Goal: Information Seeking & Learning: Learn about a topic

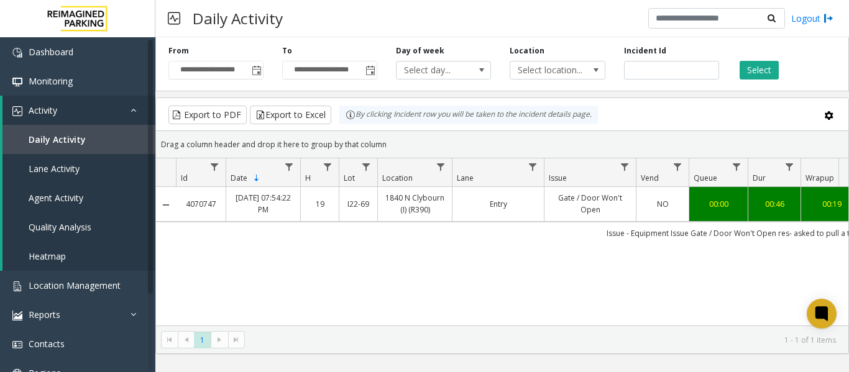
scroll to position [0, 81]
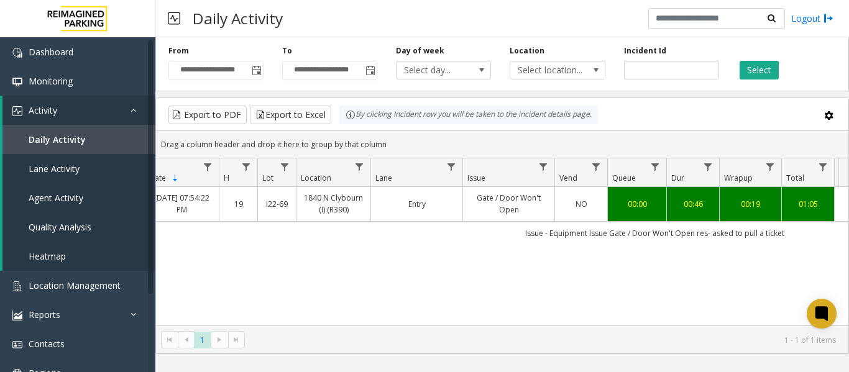
drag, startPoint x: 527, startPoint y: 256, endPoint x: 513, endPoint y: 238, distance: 23.0
click at [524, 249] on div "4070747 [DATE] 07:54:22 PM 19 I22-69 1840 N Clybourn (I) (R390) Entry Gate / Do…" at bounding box center [502, 264] width 693 height 155
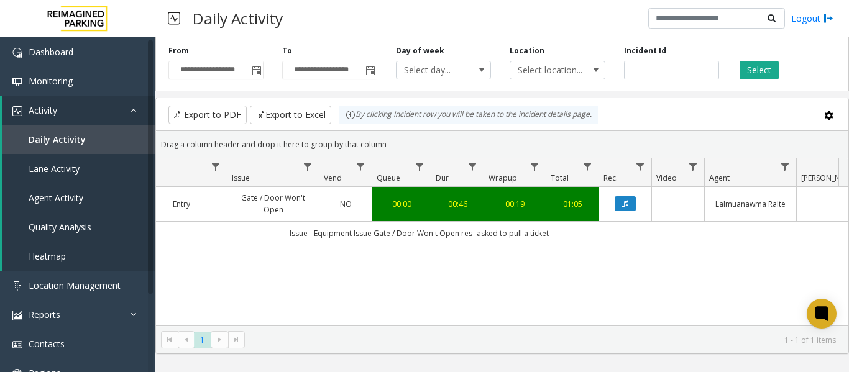
scroll to position [0, 458]
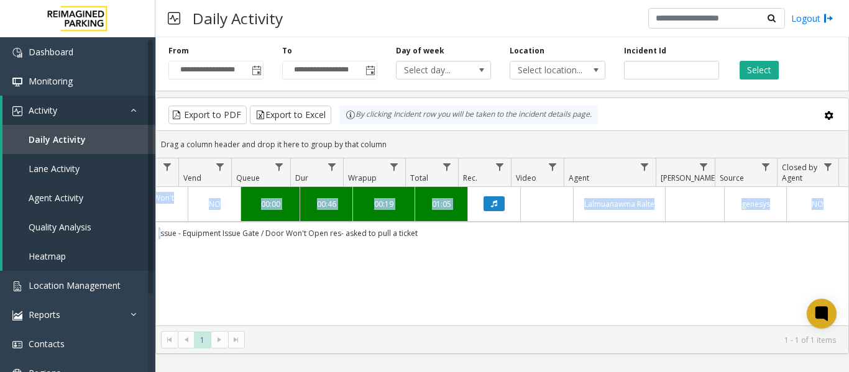
drag, startPoint x: 513, startPoint y: 237, endPoint x: 866, endPoint y: 226, distance: 352.7
click at [849, 226] on html "**********" at bounding box center [424, 186] width 849 height 372
click at [484, 200] on button "Data table" at bounding box center [494, 203] width 21 height 15
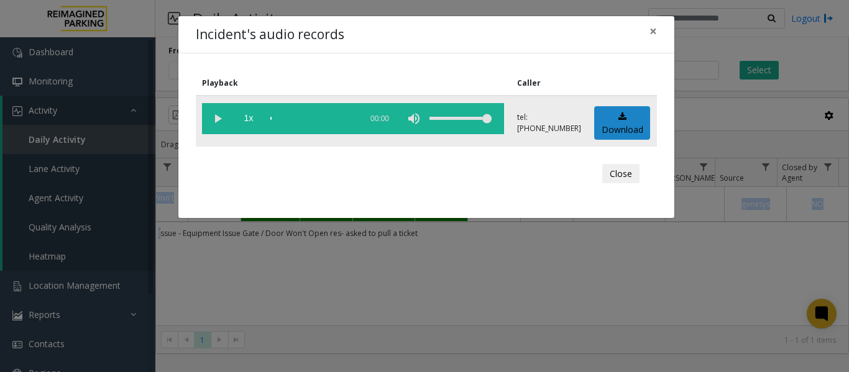
click at [218, 116] on vg-play-pause at bounding box center [217, 118] width 31 height 31
click at [648, 29] on button "×" at bounding box center [653, 31] width 25 height 30
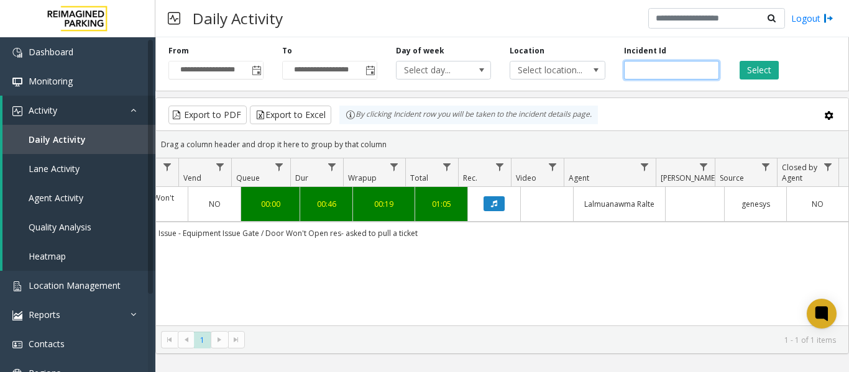
drag, startPoint x: 698, startPoint y: 69, endPoint x: 625, endPoint y: 78, distance: 73.3
click at [625, 78] on input "*******" at bounding box center [671, 70] width 95 height 19
paste input "number"
click at [750, 73] on button "Select" at bounding box center [759, 70] width 39 height 19
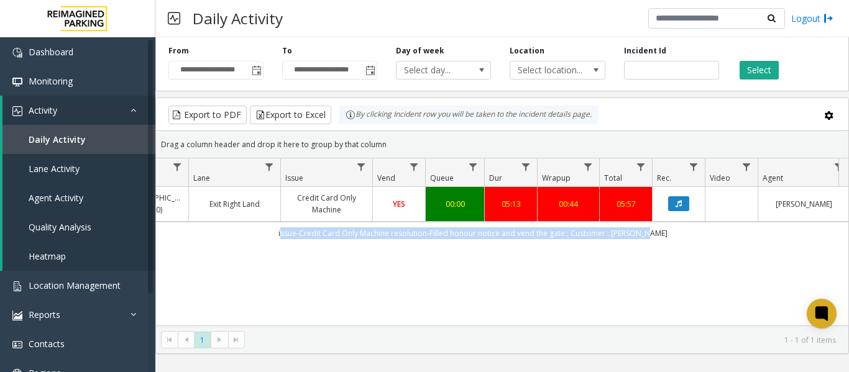
drag, startPoint x: 482, startPoint y: 238, endPoint x: 164, endPoint y: 241, distance: 317.7
click at [164, 241] on td "issue-Credit Card Only Machine resolution-Filled honour notice and vend the gat…" at bounding box center [472, 233] width 1121 height 22
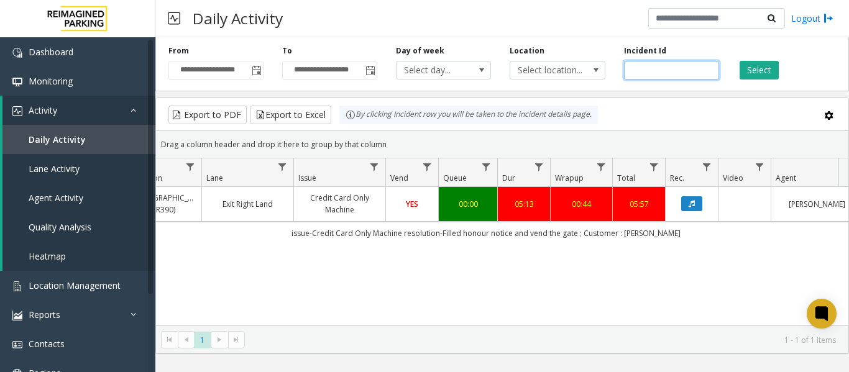
drag, startPoint x: 673, startPoint y: 70, endPoint x: 621, endPoint y: 76, distance: 53.2
click at [621, 76] on div "Incident Id *******" at bounding box center [672, 62] width 114 height 34
paste input "number"
type input "*******"
click at [747, 65] on button "Select" at bounding box center [759, 70] width 39 height 19
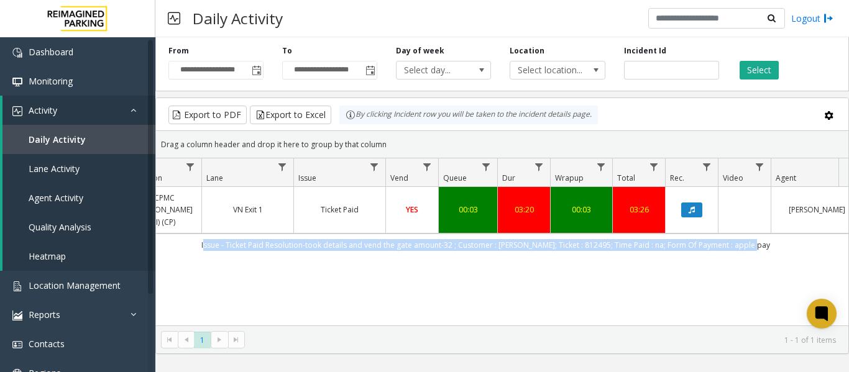
drag, startPoint x: 778, startPoint y: 231, endPoint x: 195, endPoint y: 228, distance: 583.2
click at [195, 234] on td "Issue - Ticket Paid Resolution-took details and vend the gate amount-32 ; Custo…" at bounding box center [485, 245] width 1121 height 22
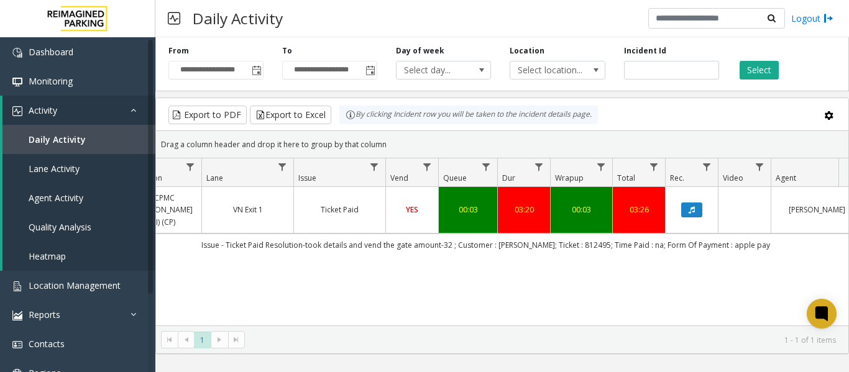
click at [194, 260] on div "4070176 [DATE] 11:36:37 PM 23 I37-349 CPMC [PERSON_NAME] (I) (CP) VN Exit 1 Tic…" at bounding box center [502, 264] width 693 height 155
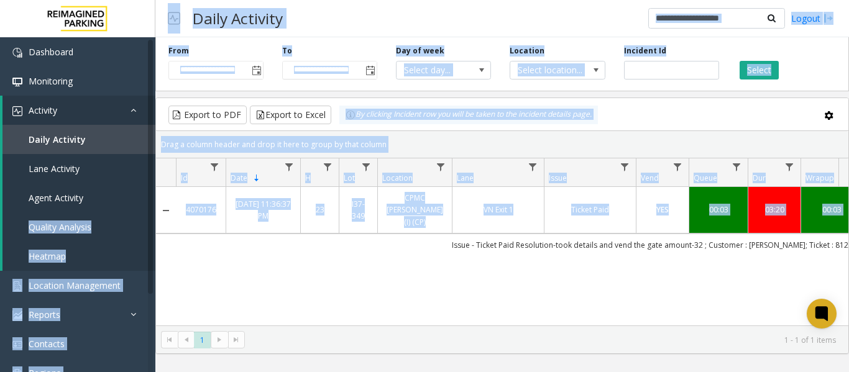
drag, startPoint x: 736, startPoint y: 203, endPoint x: 225, endPoint y: 201, distance: 511.1
click at [225, 201] on tr "4070176 [DATE] 11:36:37 PM 23 I37-349 CPMC [PERSON_NAME] (I) (CP) VN Exit 1 Tic…" at bounding box center [726, 210] width 1141 height 47
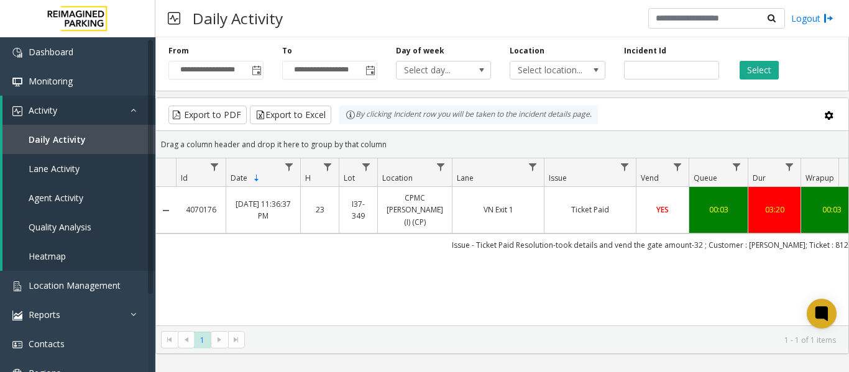
click at [439, 251] on div "4070176 [DATE] 11:36:37 PM 23 I37-349 CPMC [PERSON_NAME] (I) (CP) VN Exit 1 Tic…" at bounding box center [502, 264] width 693 height 155
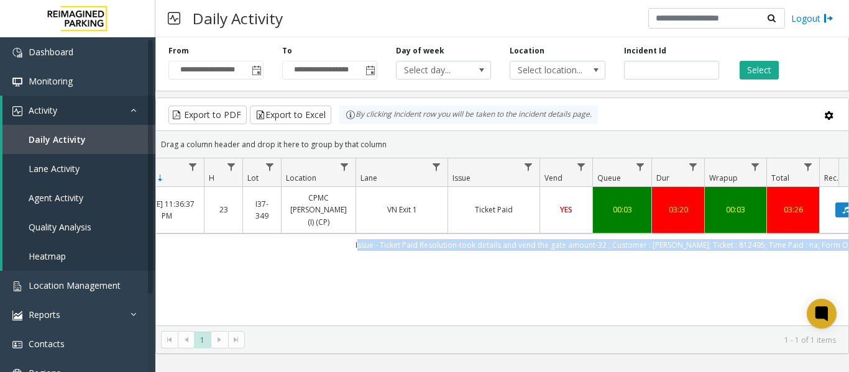
scroll to position [0, 165]
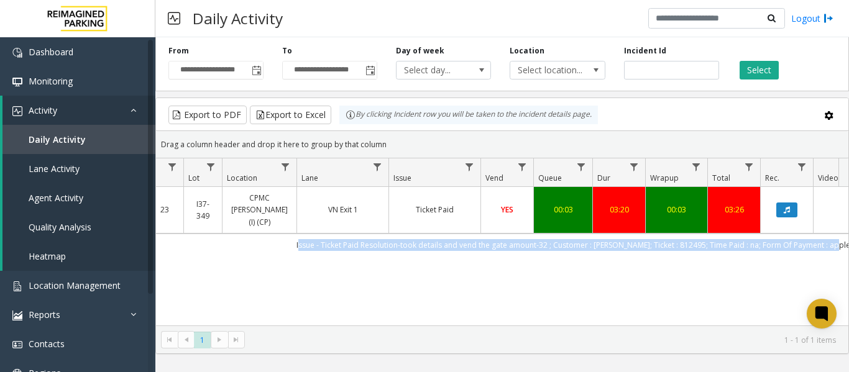
drag, startPoint x: 457, startPoint y: 229, endPoint x: 833, endPoint y: 234, distance: 375.6
click at [833, 234] on td "Issue - Ticket Paid Resolution-took details and vend the gate amount-32 ; Custo…" at bounding box center [580, 245] width 1121 height 22
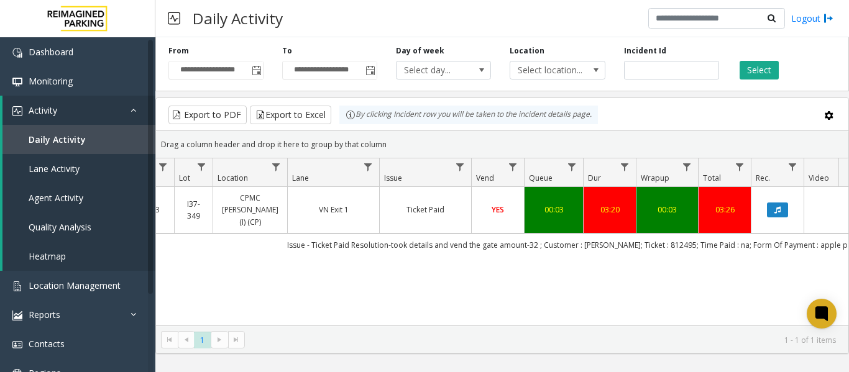
click at [606, 282] on div "4070176 [DATE] 11:36:37 PM 23 I37-349 CPMC [PERSON_NAME] (I) (CP) VN Exit 1 Tic…" at bounding box center [502, 264] width 693 height 155
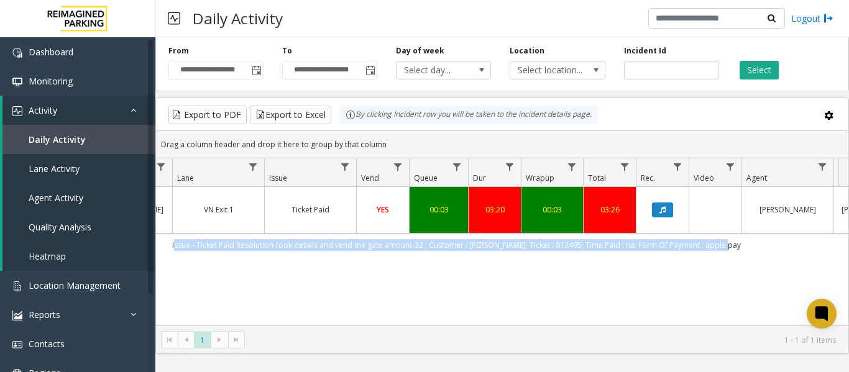
scroll to position [0, 458]
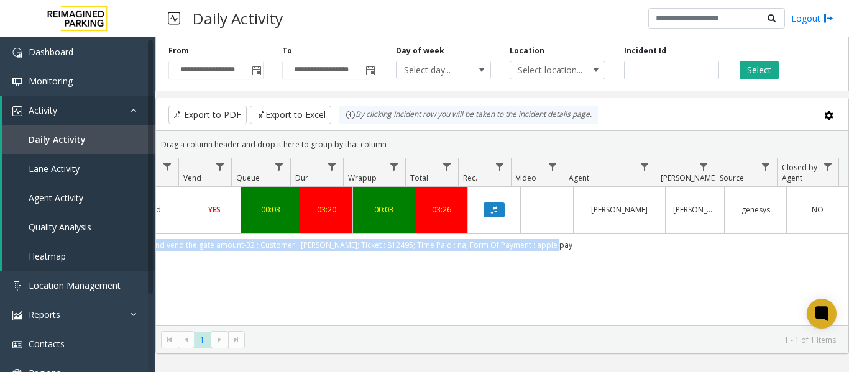
drag, startPoint x: 292, startPoint y: 236, endPoint x: 550, endPoint y: 239, distance: 258.1
click at [550, 239] on td "Issue - Ticket Paid Resolution-took details and vend the gate amount-32 ; Custo…" at bounding box center [288, 245] width 1121 height 22
click at [491, 206] on icon "Data table" at bounding box center [494, 209] width 6 height 7
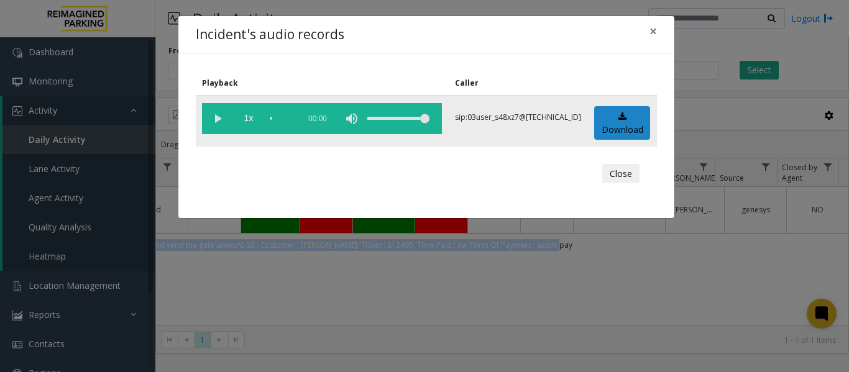
click at [219, 118] on vg-play-pause at bounding box center [217, 118] width 31 height 31
click at [650, 33] on span "×" at bounding box center [653, 30] width 7 height 17
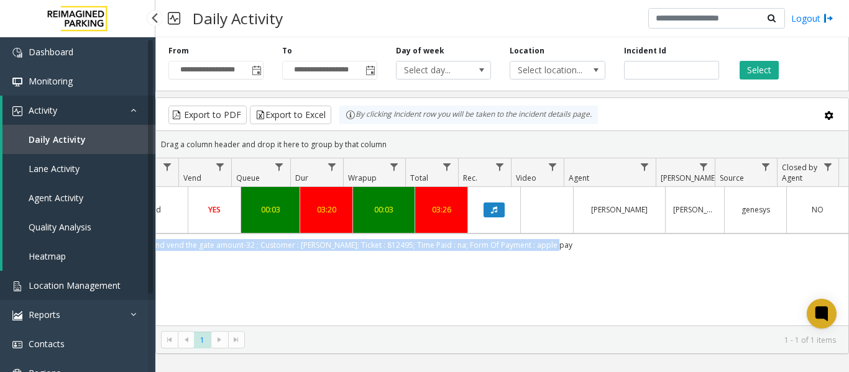
click at [73, 288] on span "Location Management" at bounding box center [75, 286] width 92 height 12
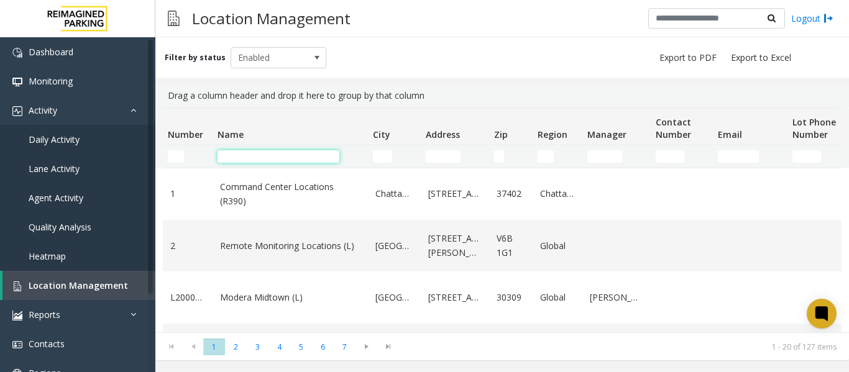
click at [247, 157] on input "Name Filter" at bounding box center [279, 156] width 122 height 12
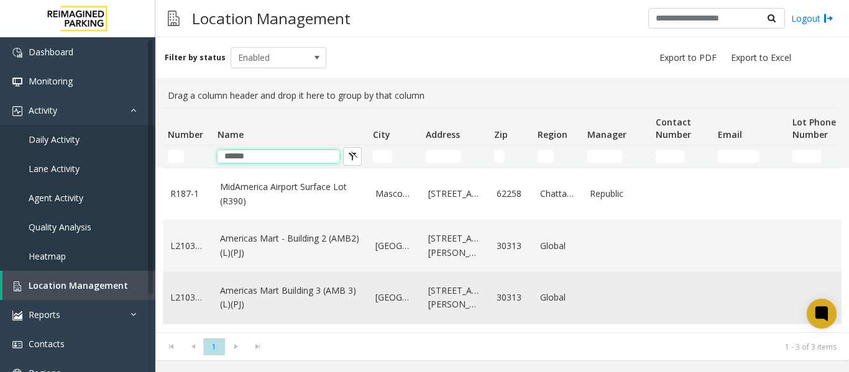
type input "******"
click at [265, 295] on link "Americas Mart Building 3 (AMB 3) (L)(PJ)" at bounding box center [290, 298] width 141 height 28
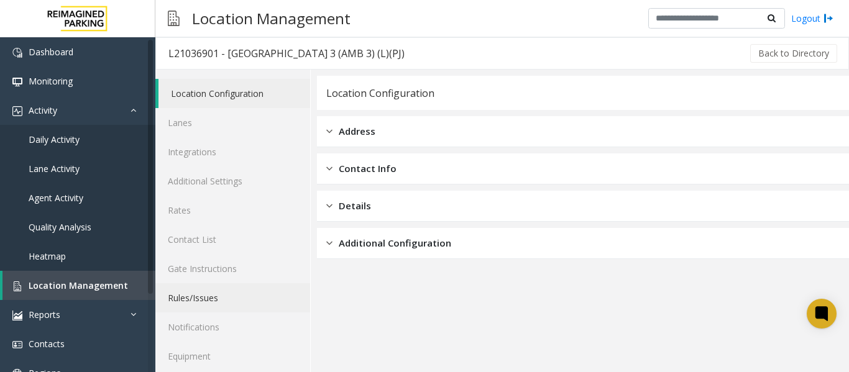
scroll to position [37, 0]
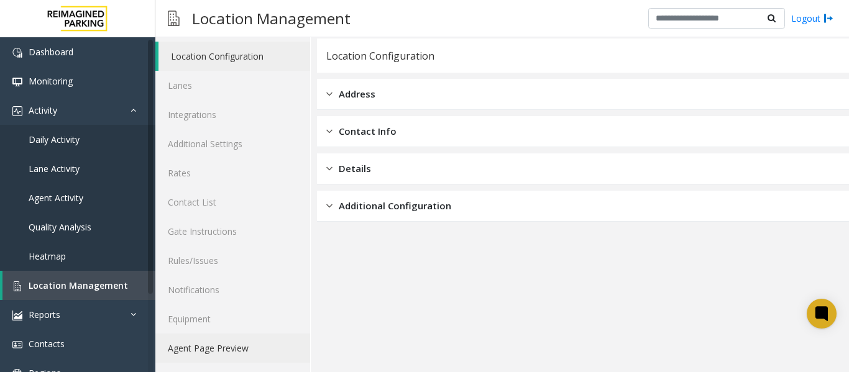
click at [201, 345] on link "Agent Page Preview" at bounding box center [232, 348] width 155 height 29
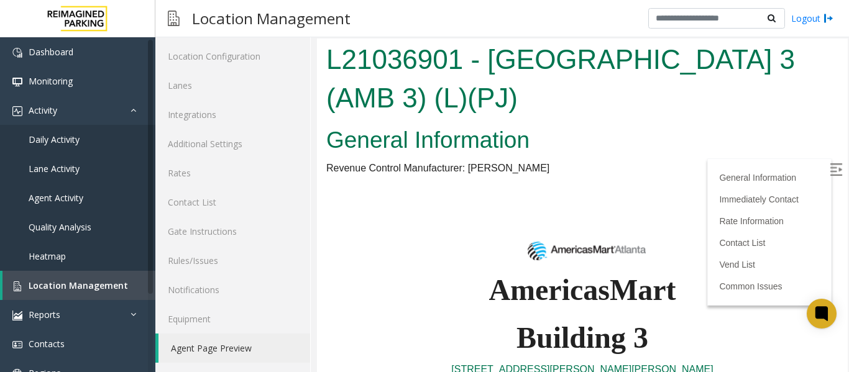
scroll to position [808, 0]
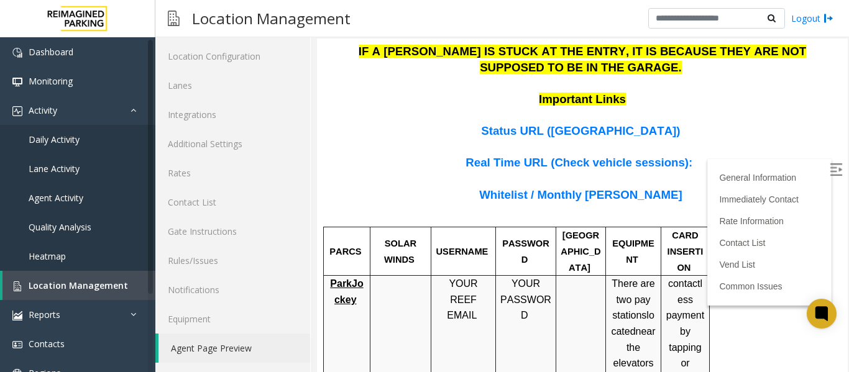
click at [352, 279] on span "ParkJockey" at bounding box center [346, 292] width 33 height 27
click at [586, 124] on span "Status URL ([GEOGRAPHIC_DATA])" at bounding box center [580, 130] width 199 height 13
click at [620, 156] on span "Real Time URL (Check vehicle sessions):" at bounding box center [579, 162] width 227 height 13
click at [607, 188] on span "Whitelist / Monthly [PERSON_NAME]" at bounding box center [580, 194] width 203 height 13
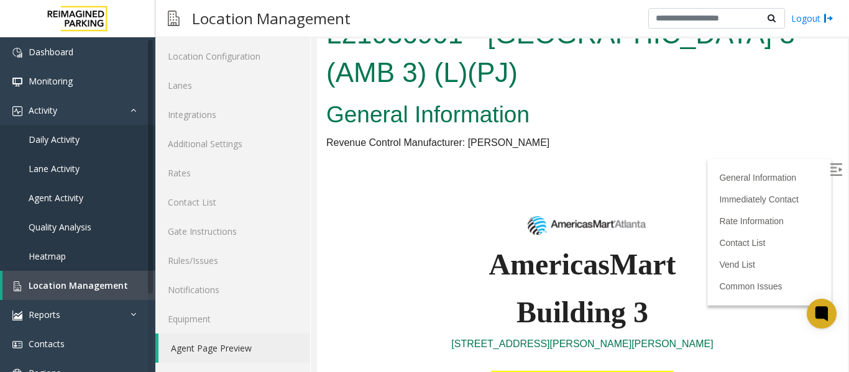
scroll to position [0, 0]
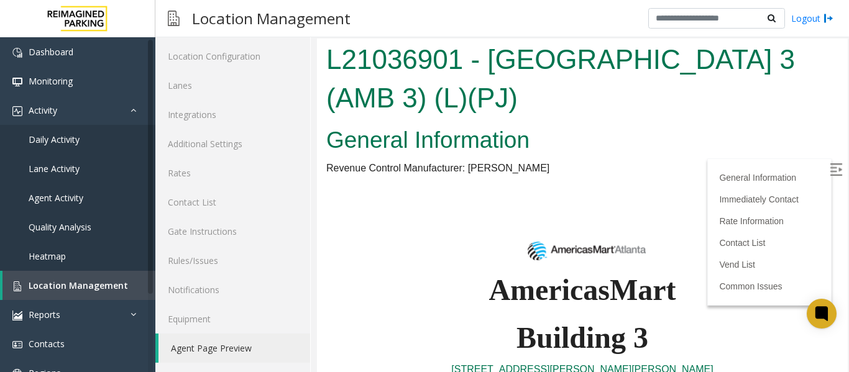
drag, startPoint x: 834, startPoint y: 137, endPoint x: 1161, endPoint y: 85, distance: 331.3
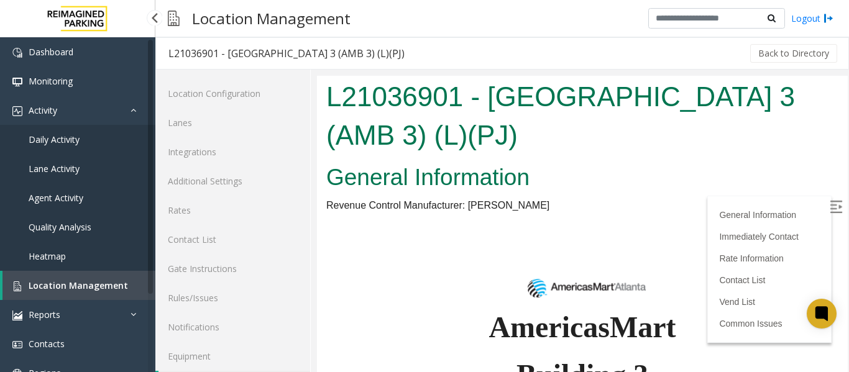
click at [52, 292] on link "Location Management" at bounding box center [78, 285] width 153 height 29
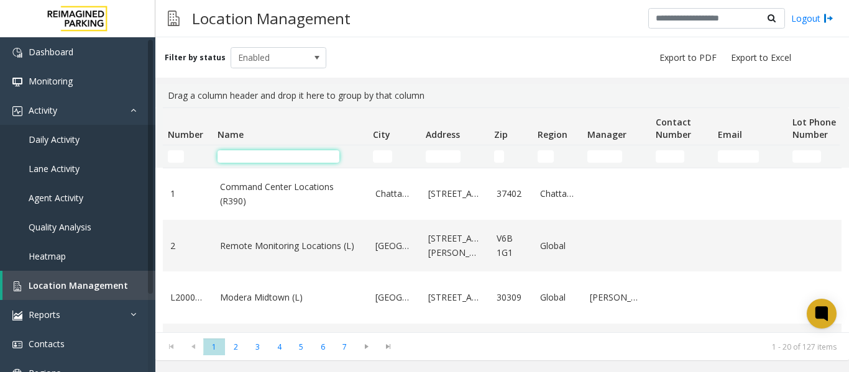
click at [236, 155] on input "Name Filter" at bounding box center [279, 156] width 122 height 12
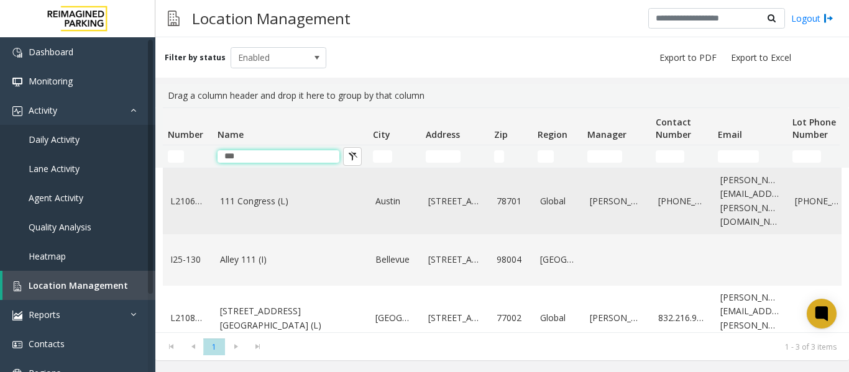
type input "***"
click at [272, 202] on td "111 Congress (L)" at bounding box center [290, 202] width 155 height 66
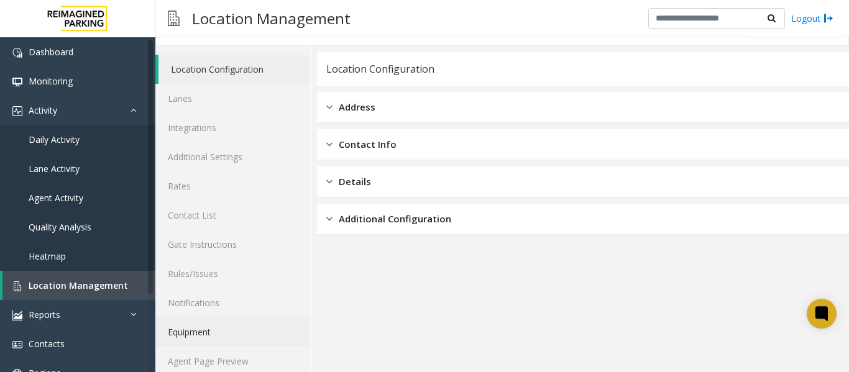
scroll to position [37, 0]
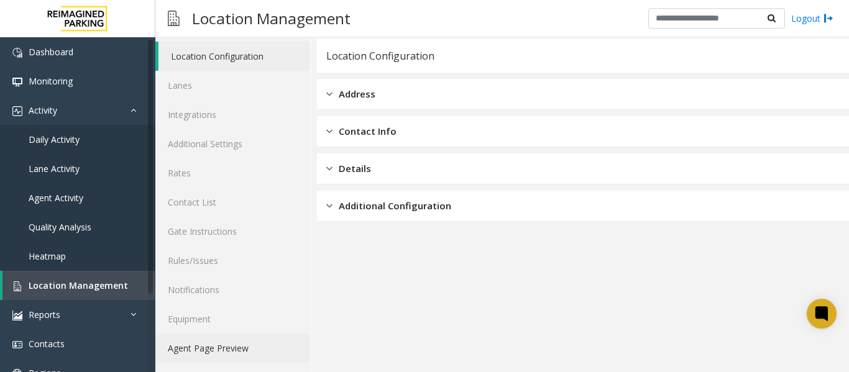
click at [210, 348] on link "Agent Page Preview" at bounding box center [232, 348] width 155 height 29
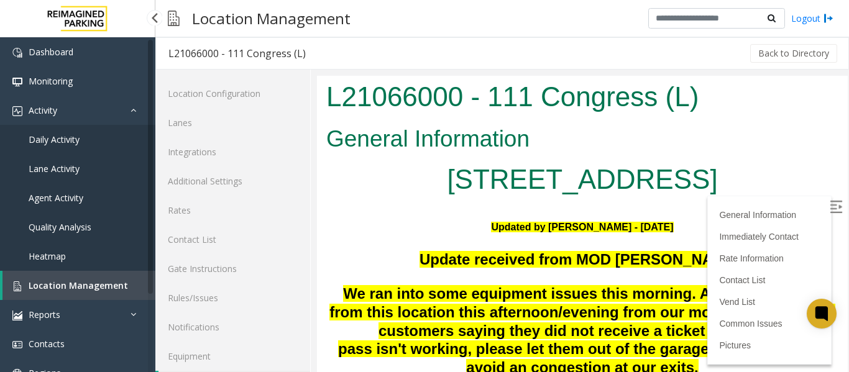
click at [67, 288] on span "Location Management" at bounding box center [78, 286] width 99 height 12
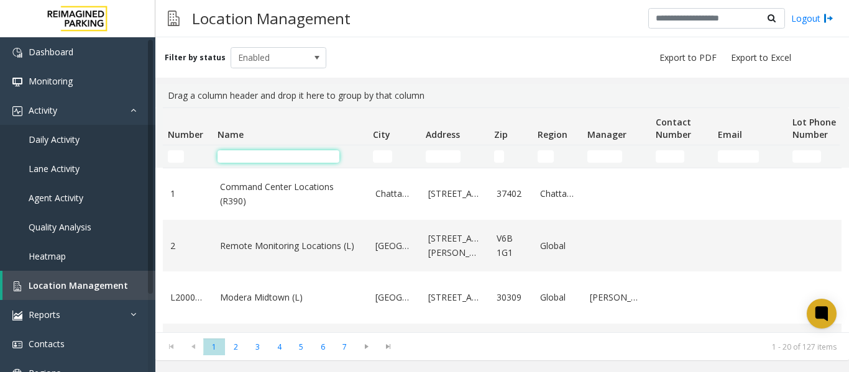
click at [236, 155] on input "Name Filter" at bounding box center [279, 156] width 122 height 12
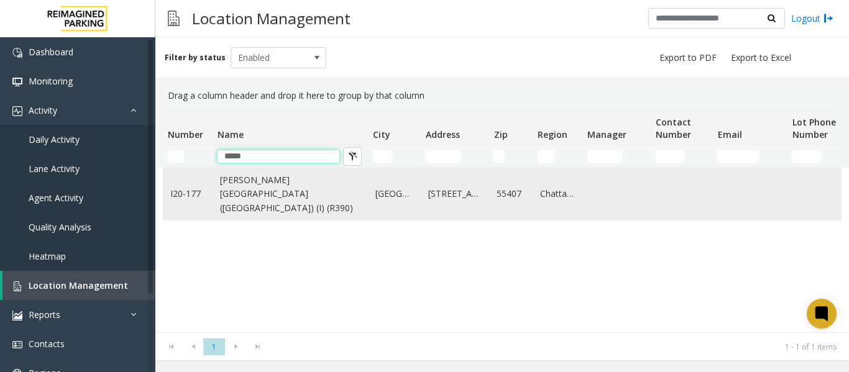
type input "*****"
click at [246, 196] on link "[PERSON_NAME][GEOGRAPHIC_DATA] ([GEOGRAPHIC_DATA]) (I) (R390)" at bounding box center [290, 194] width 141 height 42
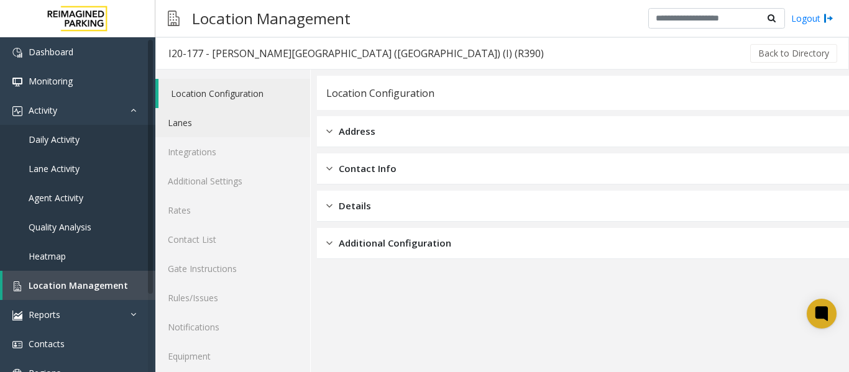
click at [197, 123] on link "Lanes" at bounding box center [232, 122] width 155 height 29
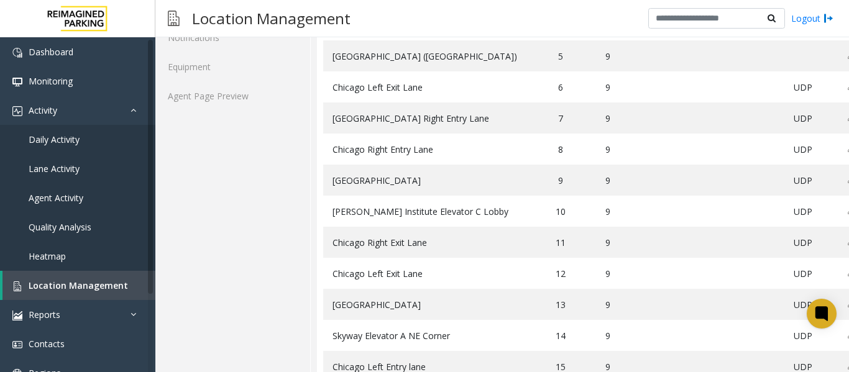
scroll to position [311, 0]
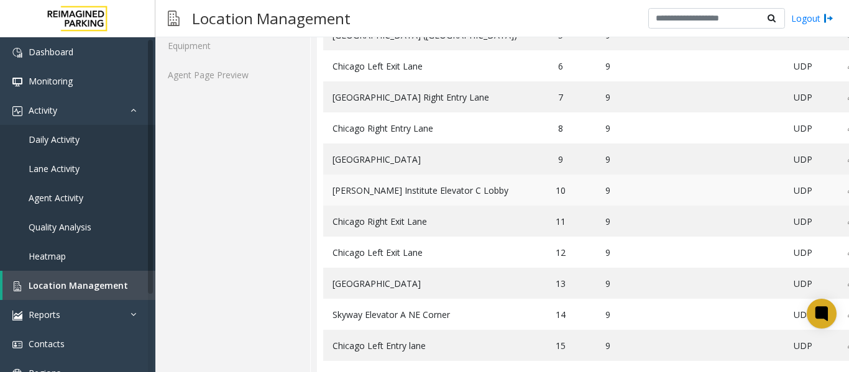
click at [459, 200] on td "[PERSON_NAME] Institute Elevator C Lobby" at bounding box center [428, 190] width 210 height 31
click at [517, 195] on td "[PERSON_NAME] Institute Elevator C Lobby" at bounding box center [428, 190] width 210 height 31
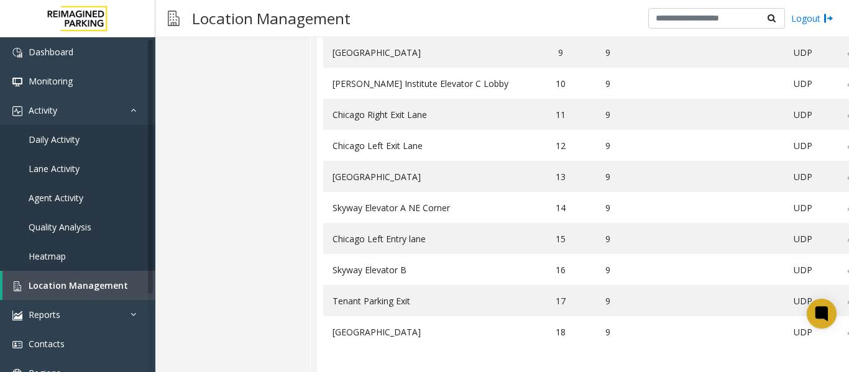
scroll to position [178, 0]
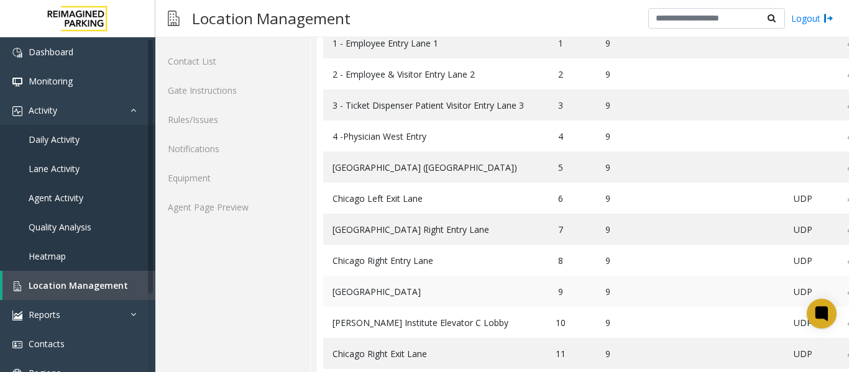
click at [517, 307] on td "[GEOGRAPHIC_DATA]" at bounding box center [428, 291] width 210 height 31
click at [512, 323] on td "[PERSON_NAME] Institute Elevator C Lobby" at bounding box center [428, 322] width 210 height 31
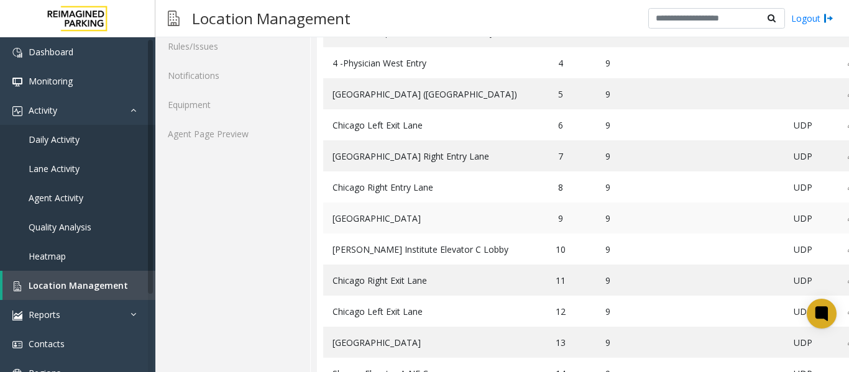
scroll to position [311, 0]
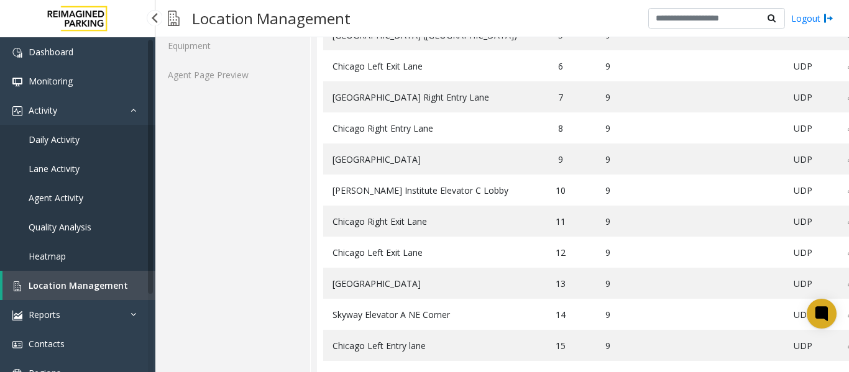
click at [58, 133] on link "Daily Activity" at bounding box center [77, 139] width 155 height 29
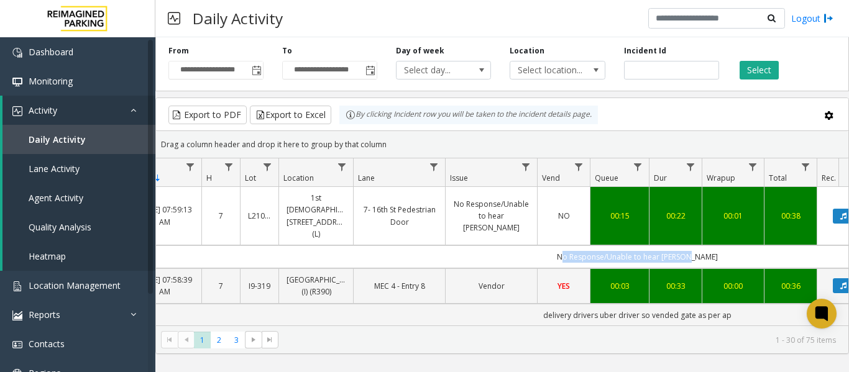
scroll to position [0, 125]
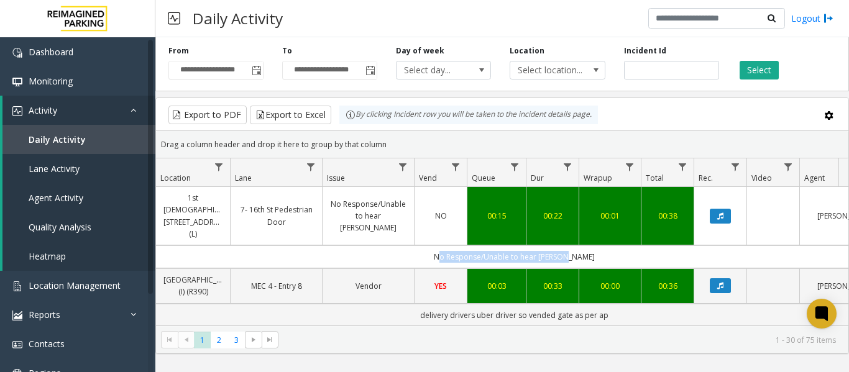
drag, startPoint x: 482, startPoint y: 237, endPoint x: 830, endPoint y: 238, distance: 348.2
click at [830, 246] on td "No Response/Unable to hear [PERSON_NAME]" at bounding box center [514, 257] width 1121 height 23
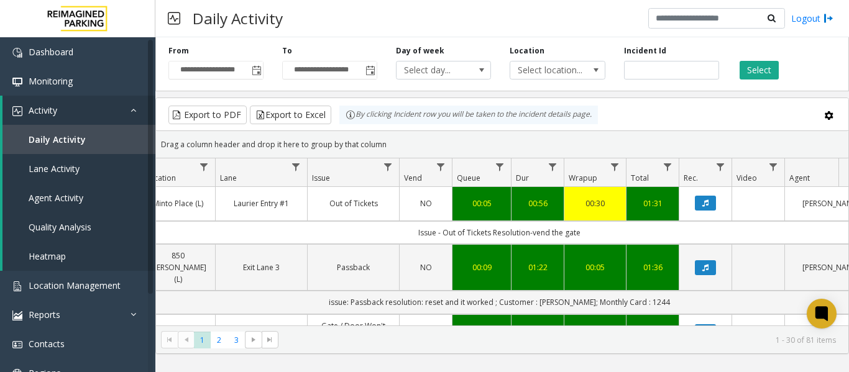
scroll to position [0, 237]
